Goal: Transaction & Acquisition: Purchase product/service

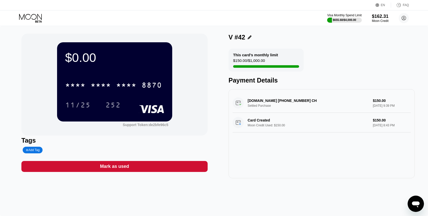
click at [33, 16] on icon at bounding box center [31, 18] width 24 height 9
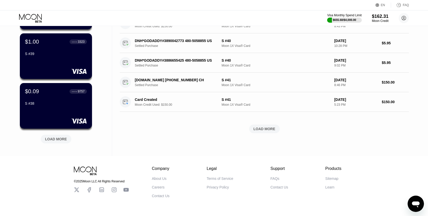
scroll to position [190, 0]
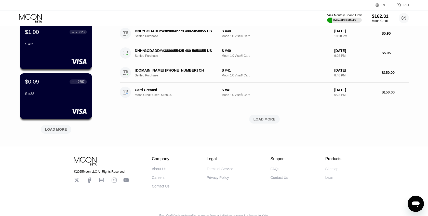
click at [61, 129] on div "LOAD MORE" at bounding box center [56, 129] width 22 height 5
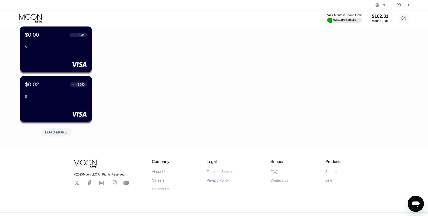
scroll to position [444, 0]
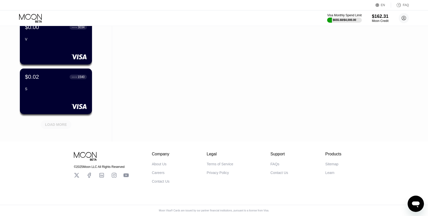
click at [65, 124] on div "LOAD MORE" at bounding box center [56, 124] width 22 height 5
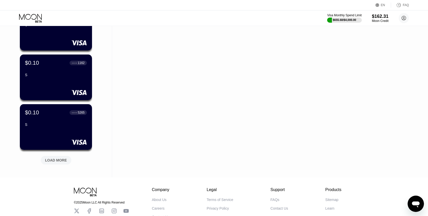
scroll to position [692, 0]
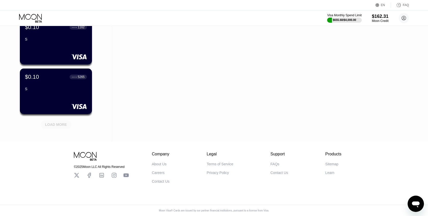
click at [66, 124] on div "LOAD MORE" at bounding box center [56, 124] width 22 height 5
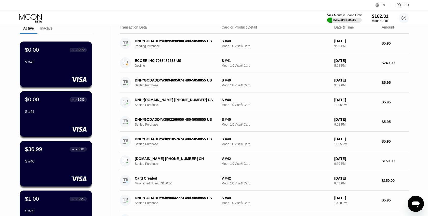
scroll to position [0, 0]
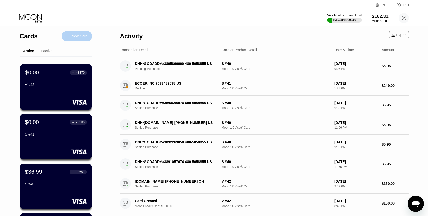
click at [75, 38] on div "New Card" at bounding box center [80, 36] width 16 height 4
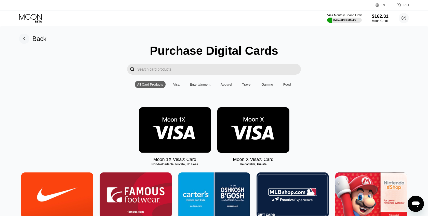
click at [190, 124] on img at bounding box center [175, 130] width 72 height 46
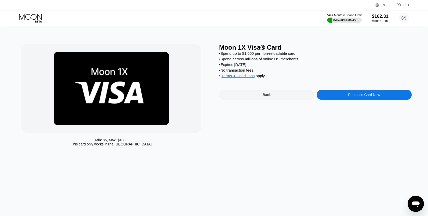
click at [340, 98] on div "Purchase Card Now" at bounding box center [364, 95] width 95 height 10
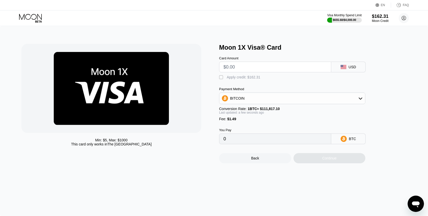
click at [253, 67] on input "text" at bounding box center [275, 67] width 103 height 10
type input "$10"
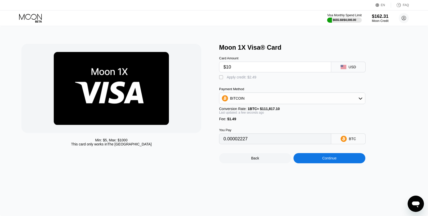
type input "0.00002227"
type input "$100"
type input "0.00090765"
type input "$100"
click at [243, 79] on div "Apply credit: $101.49" at bounding box center [244, 77] width 34 height 4
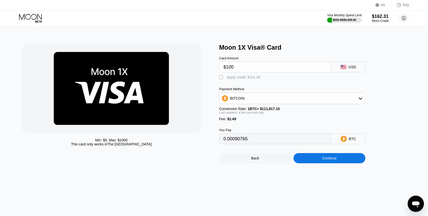
type input "0"
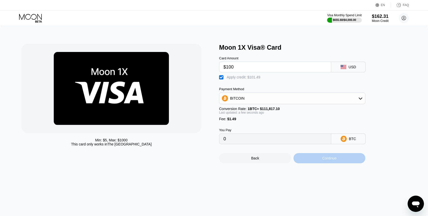
click at [315, 157] on div "Continue" at bounding box center [330, 158] width 72 height 10
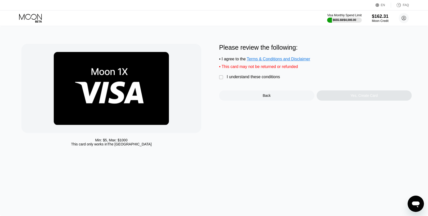
click at [248, 79] on div "I understand these conditions" at bounding box center [253, 77] width 53 height 5
click at [341, 95] on div "Yes, Create Card" at bounding box center [364, 95] width 95 height 10
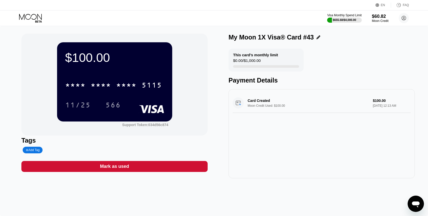
click at [317, 38] on icon at bounding box center [319, 37] width 4 height 4
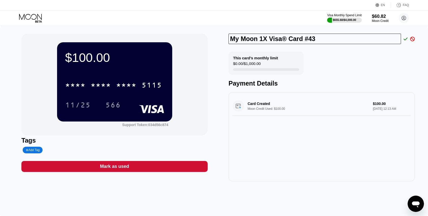
drag, startPoint x: 299, startPoint y: 38, endPoint x: 214, endPoint y: 39, distance: 84.9
click at [214, 39] on div "$100.00 * * * * * * * * * * * * 5115 11/25 566 Support Token: 034d56c874 Tags A…" at bounding box center [213, 108] width 385 height 148
type input "S #43"
click at [406, 39] on icon at bounding box center [406, 38] width 4 height 3
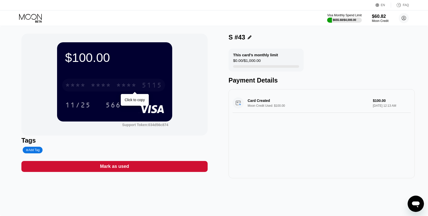
click at [140, 81] on div "* * * * * * * * * * * * 5115" at bounding box center [113, 85] width 103 height 13
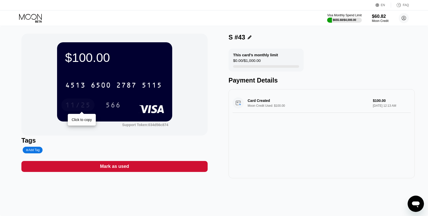
click at [85, 101] on div "11/25" at bounding box center [77, 105] width 33 height 13
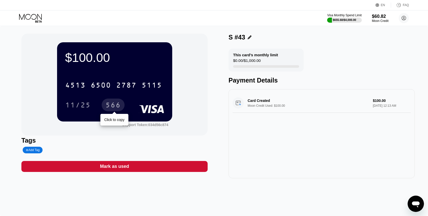
click at [118, 101] on div "566" at bounding box center [113, 105] width 23 height 13
click at [36, 17] on icon at bounding box center [31, 18] width 24 height 9
